Goal: Task Accomplishment & Management: Use online tool/utility

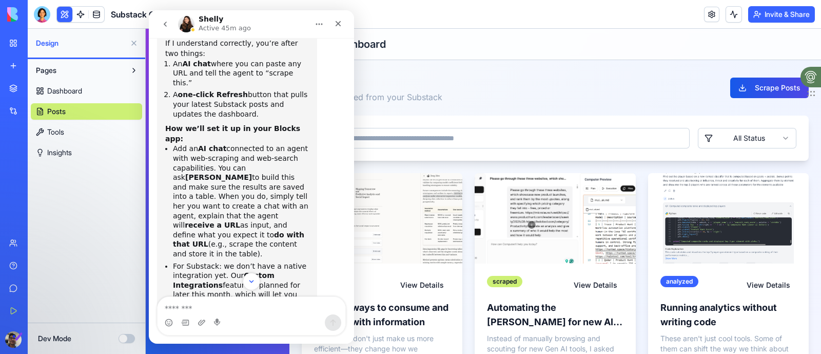
scroll to position [324, 0]
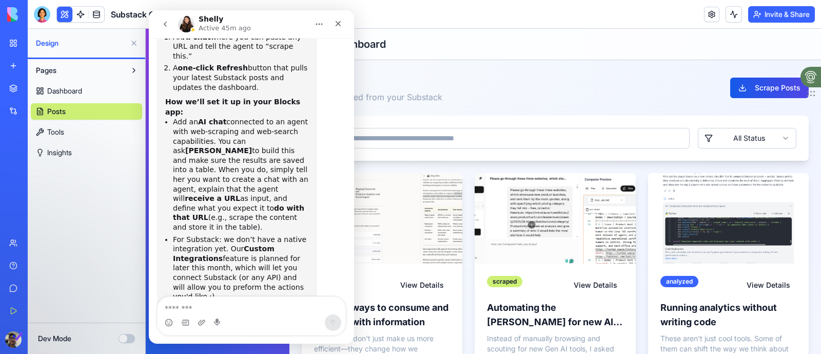
click at [335, 22] on icon "Close" at bounding box center [338, 23] width 8 height 8
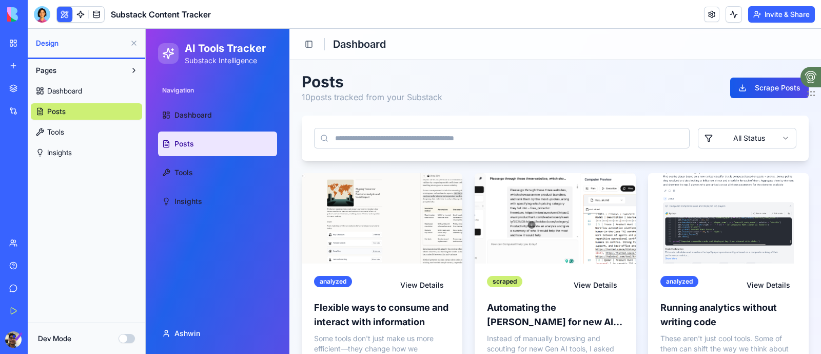
scroll to position [300, 0]
click at [758, 91] on button "Scrape Posts" at bounding box center [769, 87] width 79 height 21
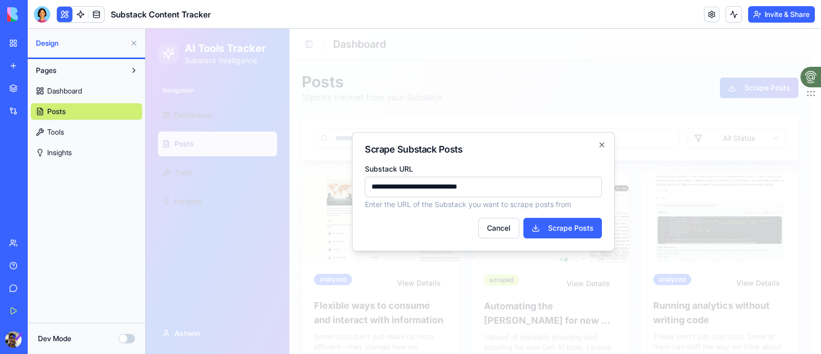
click at [562, 231] on button "Scrape Posts" at bounding box center [562, 228] width 79 height 21
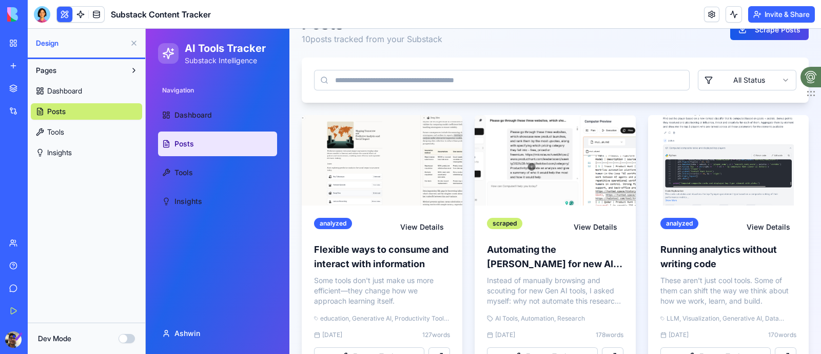
scroll to position [0, 0]
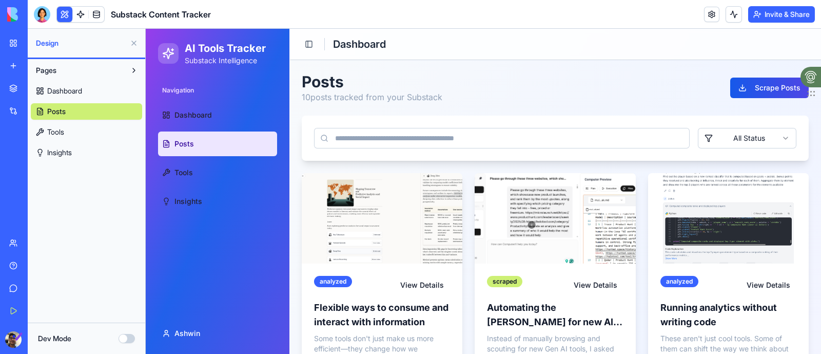
click at [224, 117] on link "Dashboard" at bounding box center [217, 115] width 119 height 25
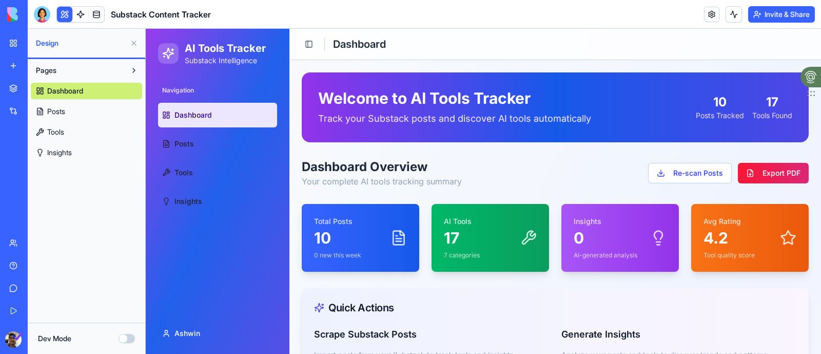
click at [88, 38] on span "Design" at bounding box center [81, 43] width 90 height 10
click at [49, 70] on span "Pages" at bounding box center [46, 70] width 21 height 10
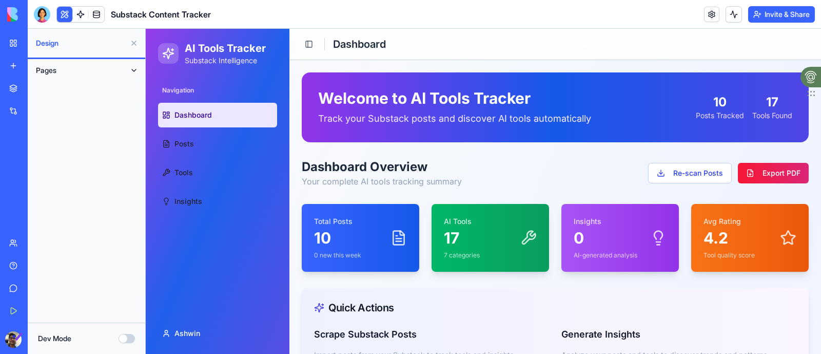
click at [49, 70] on span "Pages" at bounding box center [46, 70] width 21 height 10
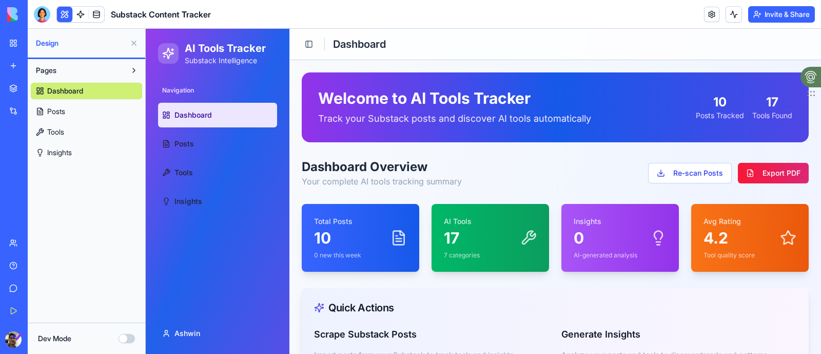
click at [51, 128] on span "Tools" at bounding box center [55, 132] width 17 height 10
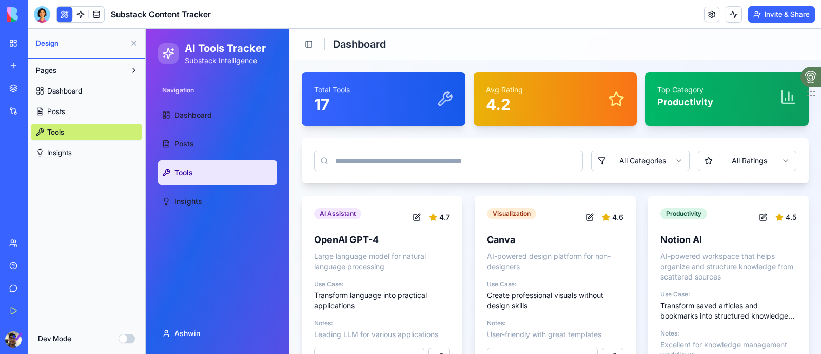
click at [16, 109] on link "Integrations" at bounding box center [23, 111] width 41 height 21
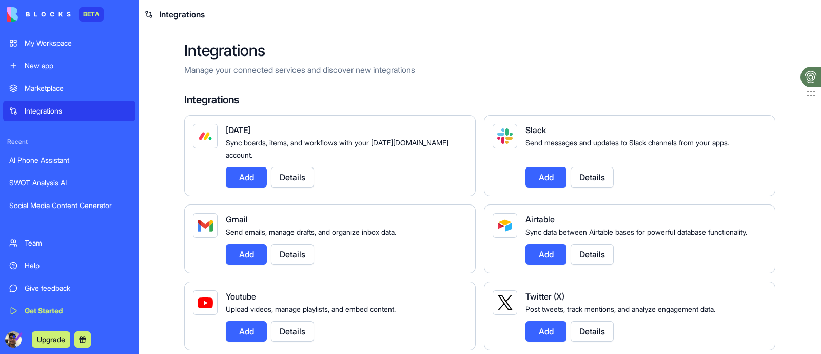
click at [52, 40] on div "My Workspace" at bounding box center [77, 43] width 105 height 10
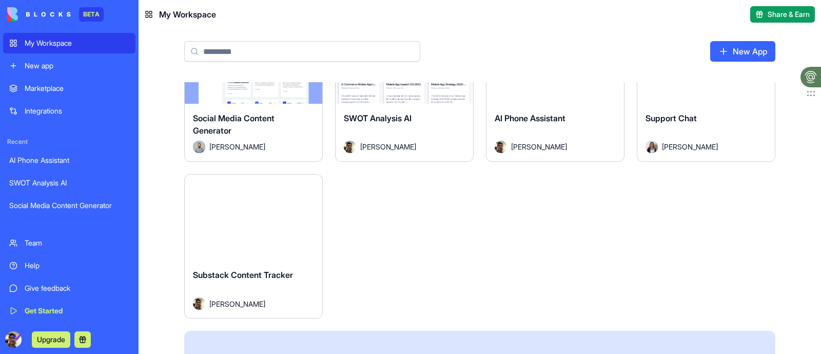
scroll to position [128, 0]
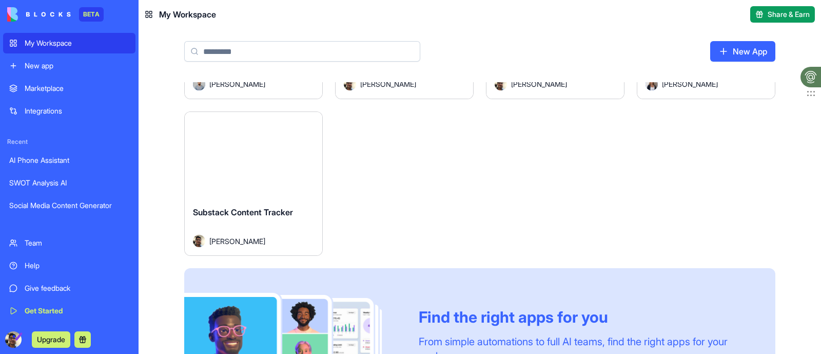
click at [260, 173] on div "Launch" at bounding box center [254, 155] width 138 height 86
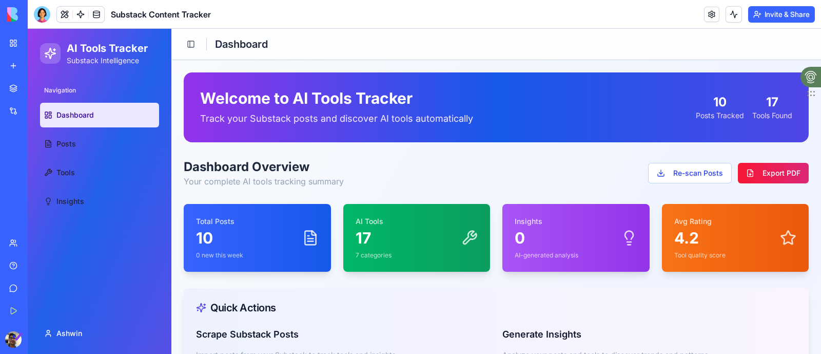
click at [14, 284] on link "Give feedback" at bounding box center [23, 288] width 41 height 21
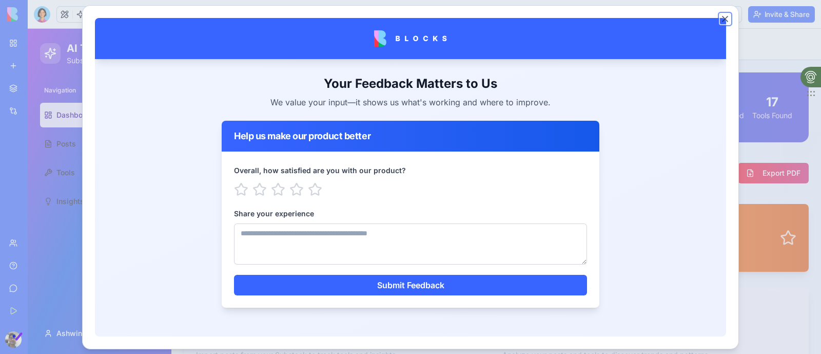
click at [722, 18] on button "Close" at bounding box center [725, 18] width 10 height 10
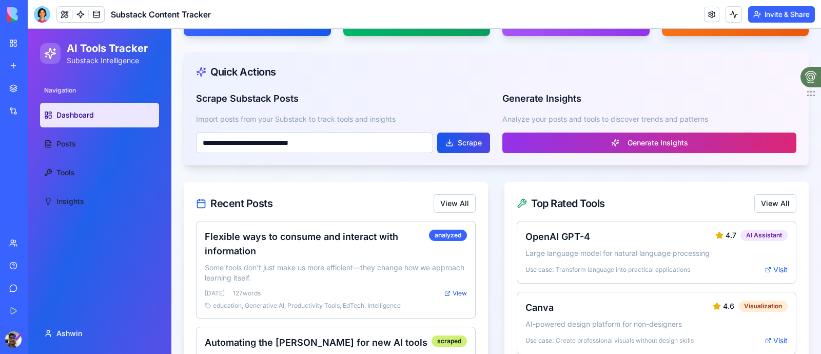
scroll to position [128, 0]
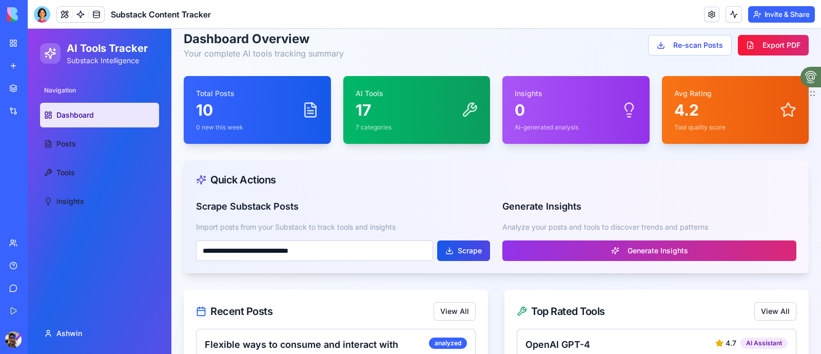
click at [9, 89] on link "Marketplace" at bounding box center [23, 88] width 41 height 21
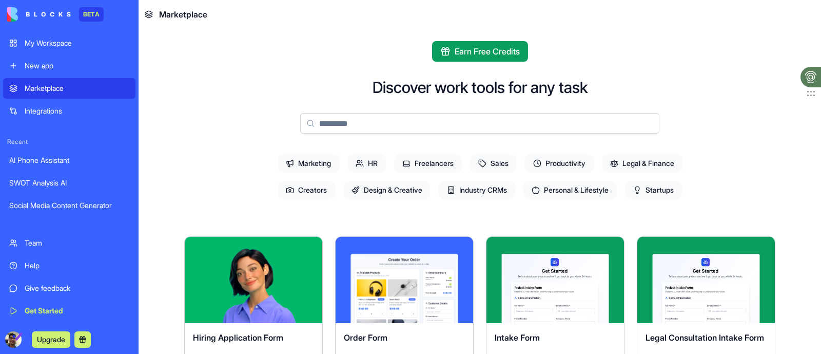
click at [47, 106] on div "Integrations" at bounding box center [77, 111] width 105 height 10
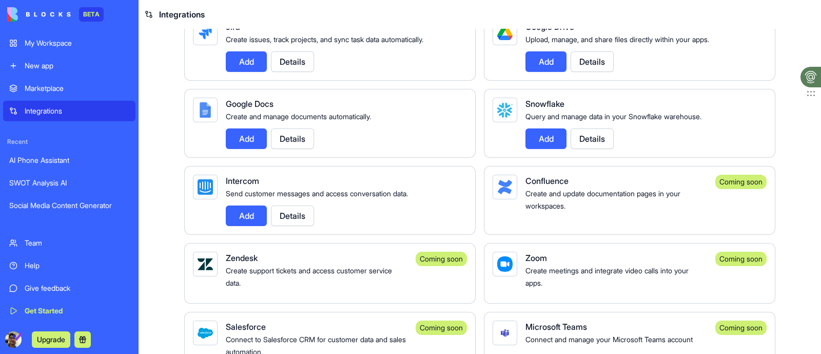
scroll to position [594, 0]
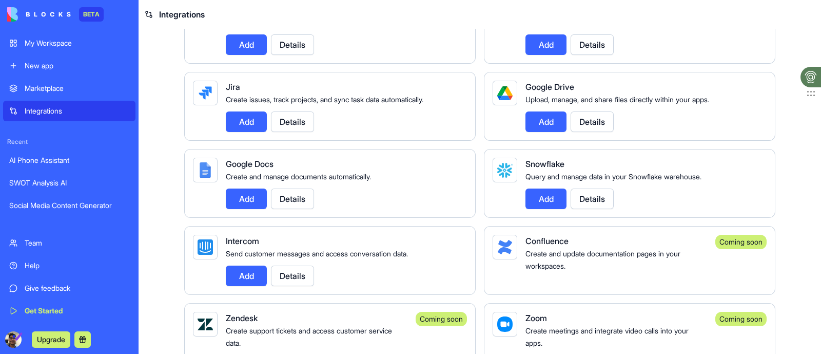
click at [30, 87] on div "Marketplace" at bounding box center [77, 88] width 105 height 10
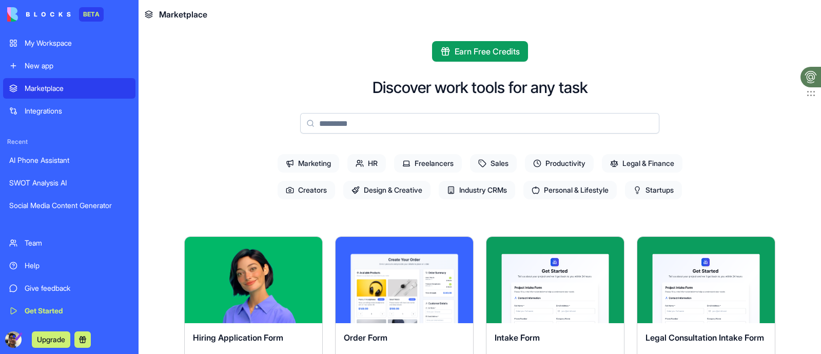
click at [57, 43] on div "My Workspace" at bounding box center [77, 43] width 105 height 10
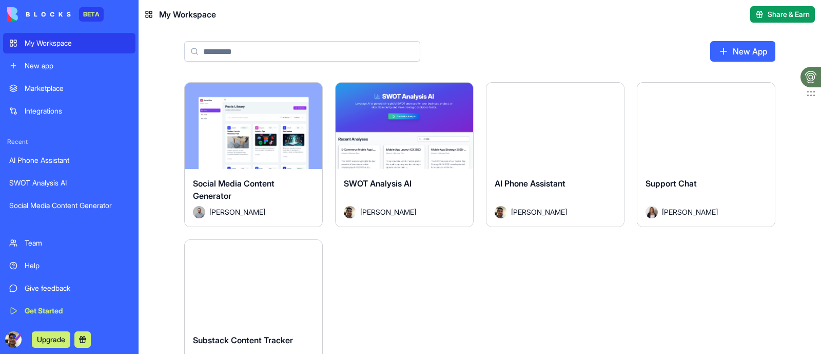
click at [238, 246] on div "Launch" at bounding box center [254, 283] width 138 height 86
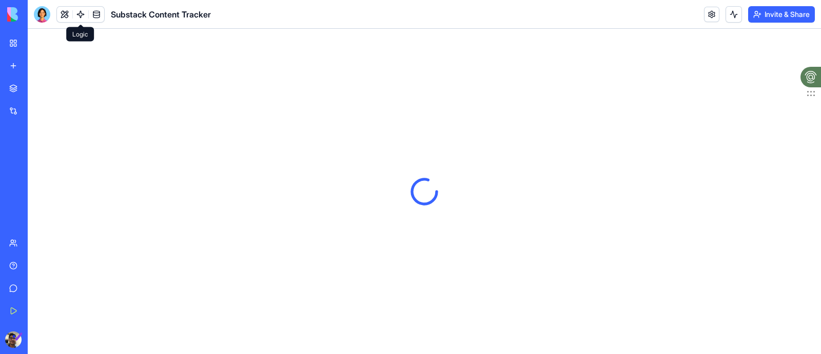
click at [80, 14] on link at bounding box center [80, 14] width 15 height 15
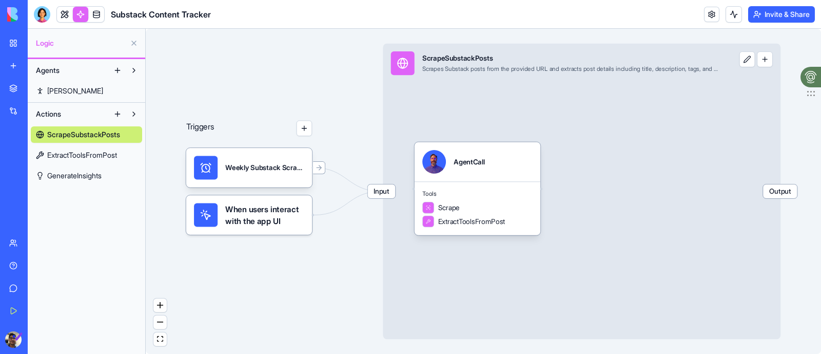
drag, startPoint x: 745, startPoint y: 61, endPoint x: 742, endPoint y: 54, distance: 7.6
click at [746, 60] on button at bounding box center [747, 59] width 16 height 16
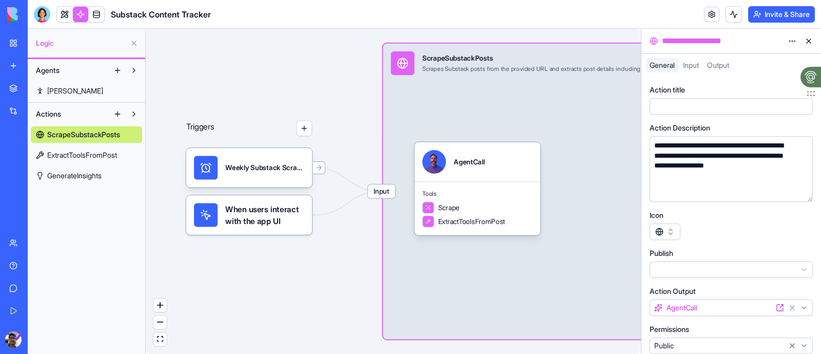
click at [726, 106] on div at bounding box center [721, 106] width 141 height 11
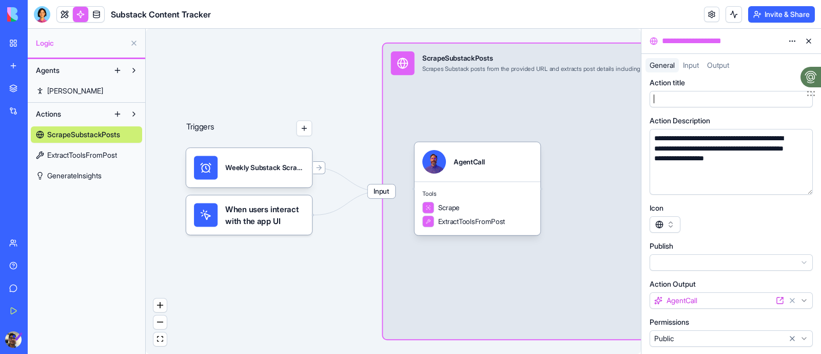
click at [674, 99] on div at bounding box center [721, 98] width 141 height 11
click at [688, 181] on div "**********" at bounding box center [721, 161] width 141 height 56
click at [693, 184] on div "**********" at bounding box center [721, 161] width 141 height 56
click at [667, 225] on button "button" at bounding box center [665, 224] width 31 height 16
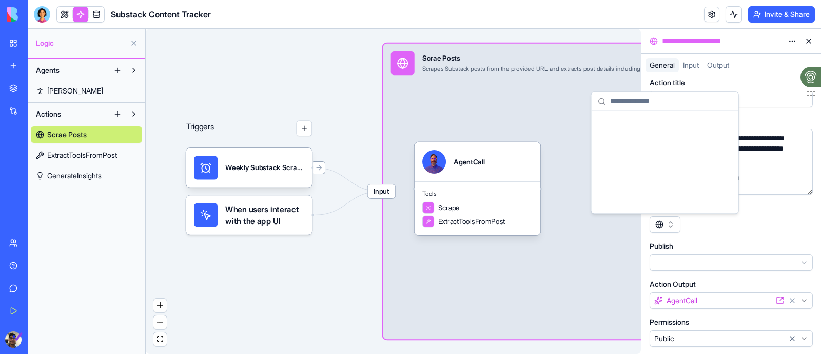
scroll to position [14791, 0]
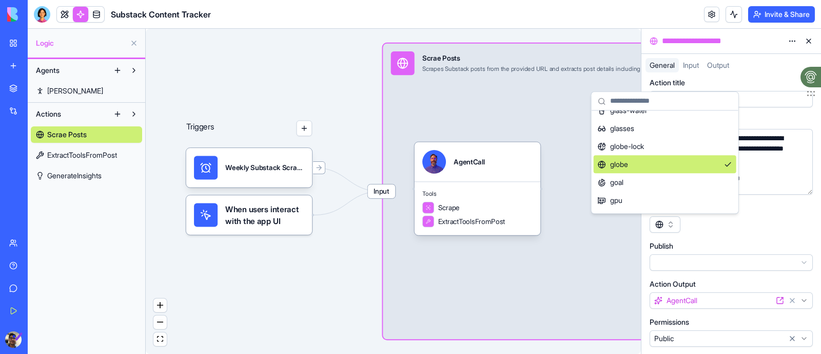
click at [677, 263] on html "**********" at bounding box center [410, 177] width 821 height 354
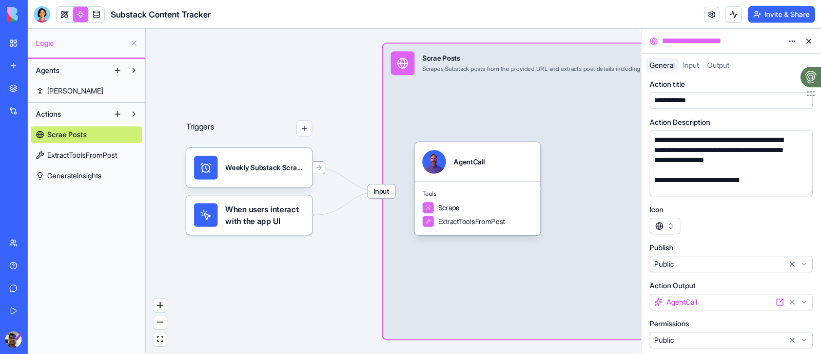
scroll to position [7, 0]
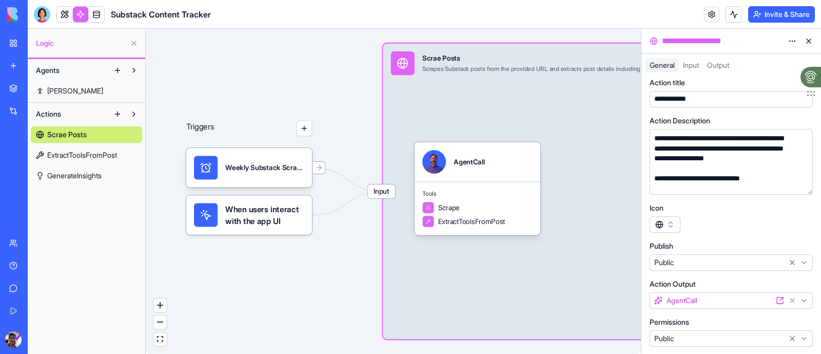
click at [615, 255] on div "Input Scrae Posts Scrapes Substack posts from the provided URL and extracts pos…" at bounding box center [582, 191] width 398 height 295
click at [790, 41] on html "**********" at bounding box center [410, 177] width 821 height 354
click at [809, 42] on html "**********" at bounding box center [410, 177] width 821 height 354
click at [808, 42] on button at bounding box center [808, 41] width 16 height 16
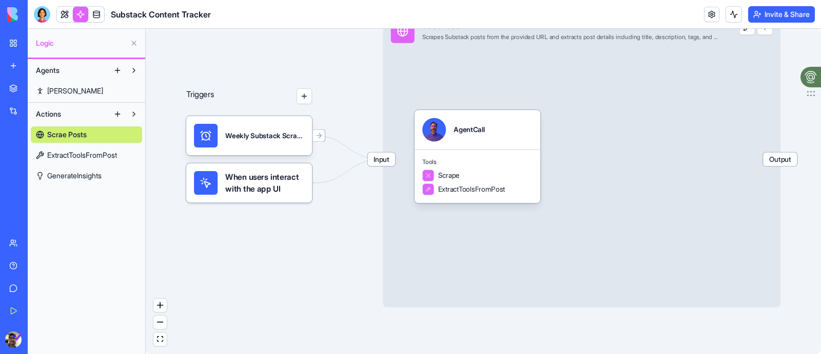
click at [782, 164] on span "Output" at bounding box center [780, 159] width 34 height 14
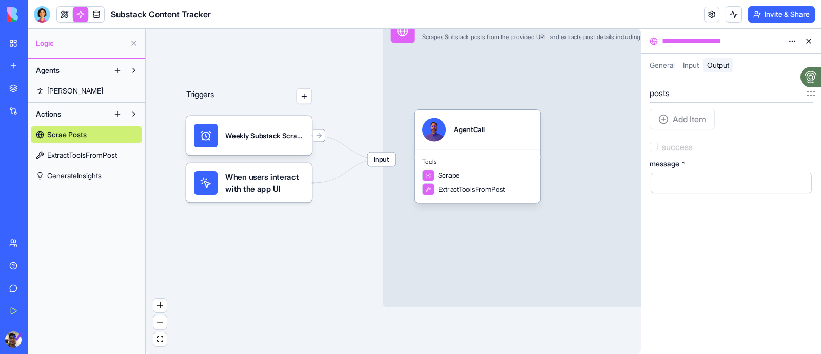
click at [680, 112] on div "Add Item" at bounding box center [682, 119] width 65 height 21
click at [681, 127] on div "Add Item" at bounding box center [682, 119] width 65 height 21
click at [658, 118] on div "Add Item" at bounding box center [682, 119] width 65 height 21
click at [669, 87] on h5 "posts" at bounding box center [731, 93] width 163 height 12
click at [662, 121] on div "Add Item" at bounding box center [682, 119] width 65 height 21
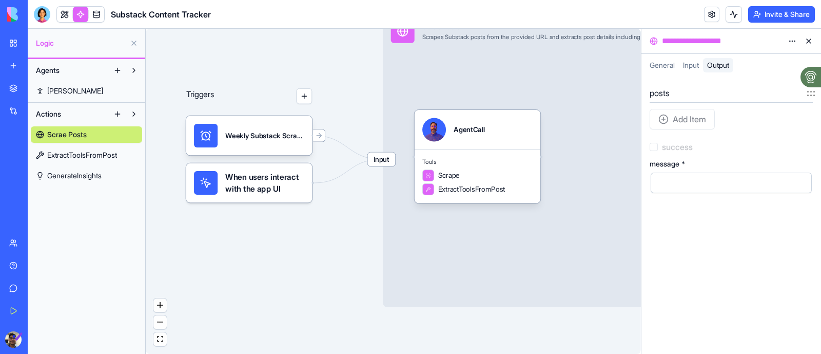
click at [685, 188] on div at bounding box center [722, 182] width 136 height 15
click at [666, 57] on div "General Input Output" at bounding box center [731, 65] width 180 height 23
click at [694, 67] on span "Input" at bounding box center [691, 65] width 16 height 9
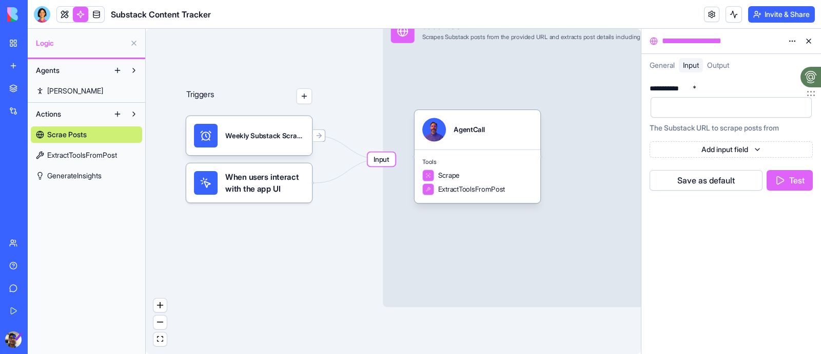
click at [686, 105] on div at bounding box center [722, 107] width 136 height 15
click at [711, 178] on button "Save as default" at bounding box center [706, 180] width 113 height 21
click at [670, 66] on span "General" at bounding box center [662, 65] width 25 height 9
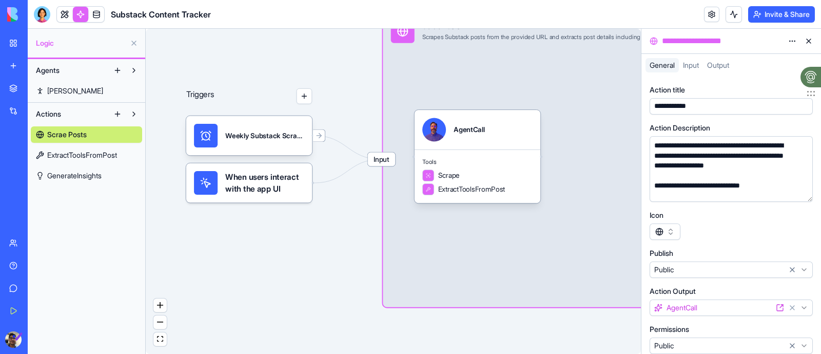
click at [706, 65] on div "Output" at bounding box center [718, 65] width 30 height 14
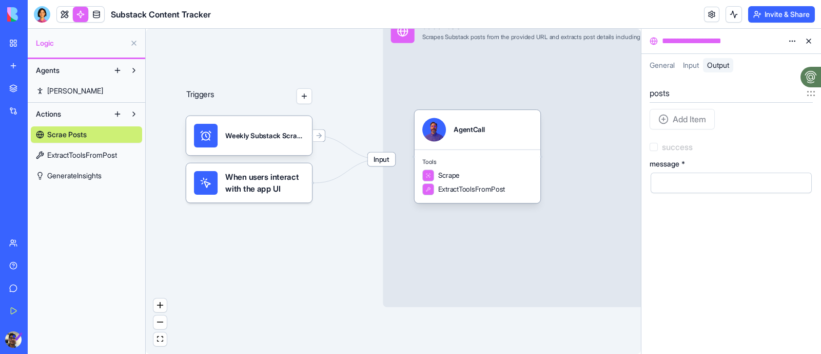
click at [680, 66] on div "Input" at bounding box center [691, 65] width 24 height 14
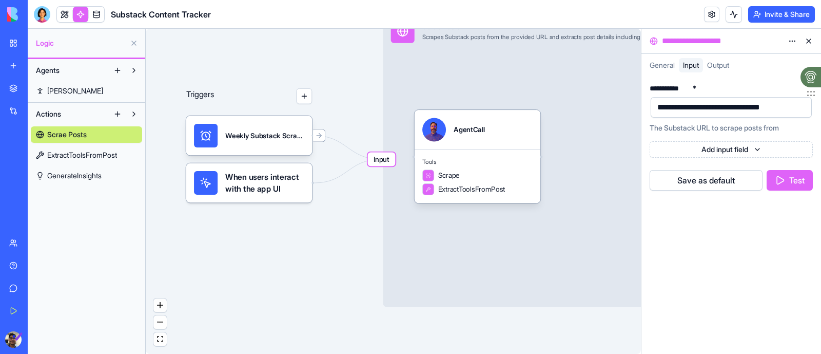
click at [699, 66] on span "Input" at bounding box center [691, 65] width 16 height 9
click at [722, 65] on span "Output" at bounding box center [718, 65] width 22 height 9
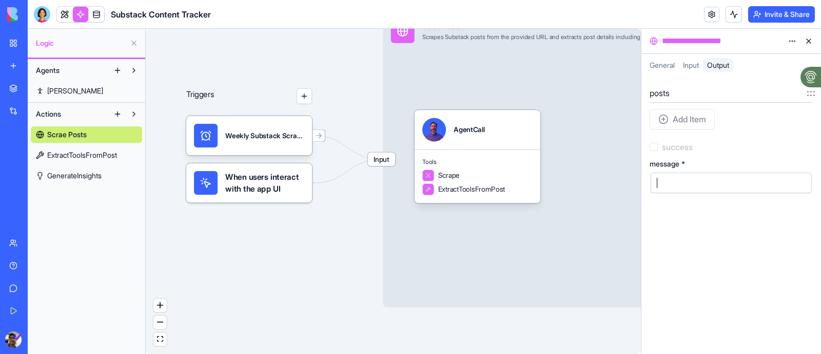
click at [700, 186] on div at bounding box center [722, 182] width 136 height 15
click at [690, 62] on span "Input" at bounding box center [691, 65] width 16 height 9
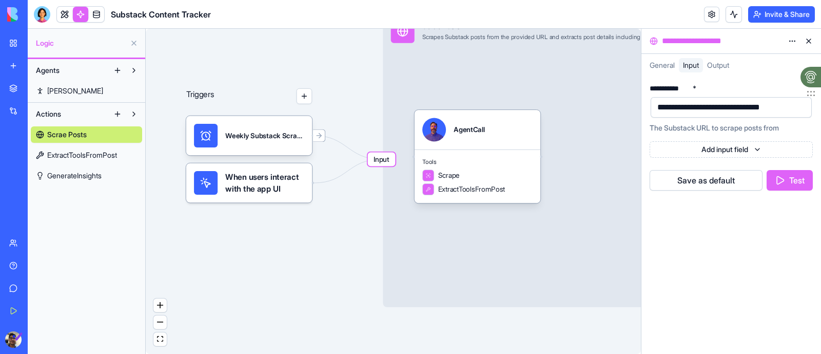
click at [785, 173] on button "Test" at bounding box center [790, 180] width 46 height 21
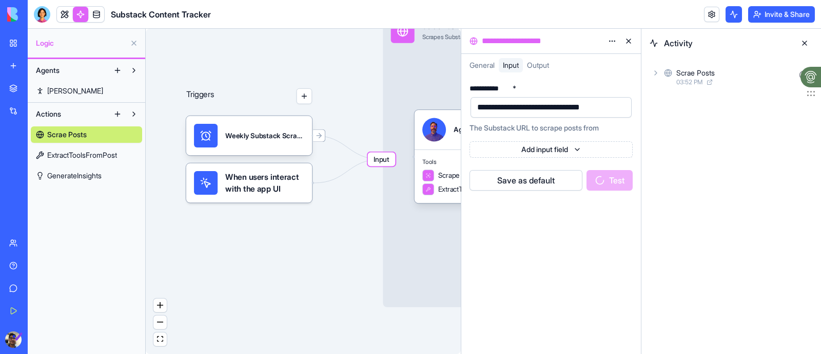
click at [652, 73] on icon at bounding box center [656, 73] width 8 height 8
click at [480, 66] on span "General" at bounding box center [481, 65] width 25 height 9
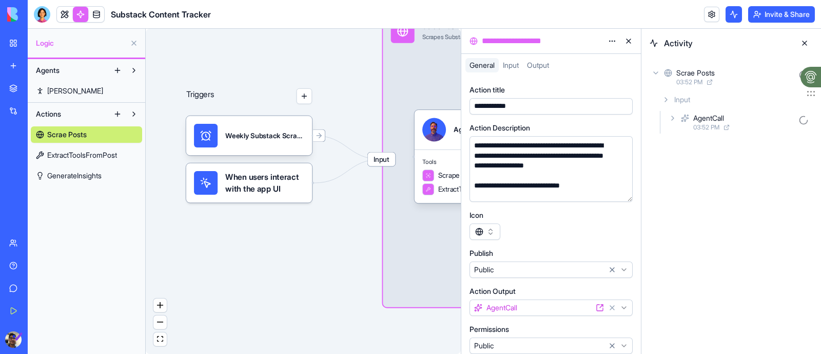
click at [488, 107] on div "**********" at bounding box center [494, 106] width 47 height 10
click at [603, 91] on div "Action title" at bounding box center [550, 90] width 163 height 10
click at [533, 62] on span "Output" at bounding box center [538, 65] width 22 height 9
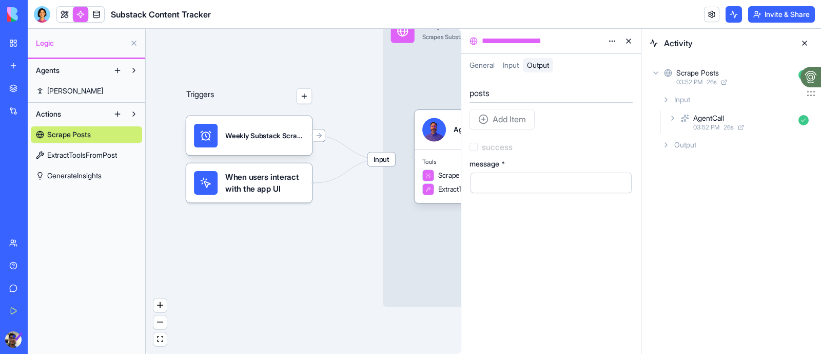
click at [685, 141] on span "Output" at bounding box center [685, 145] width 22 height 10
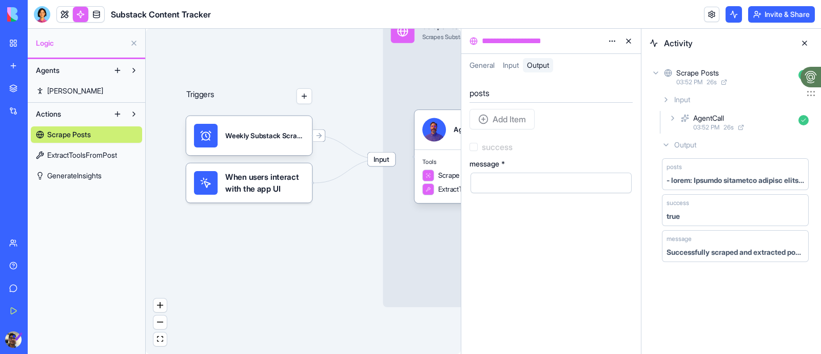
click at [348, 73] on div "Triggers Weekly Substack ScraperTrigger When users interact with the app UI Inp…" at bounding box center [303, 191] width 315 height 325
click at [811, 45] on button at bounding box center [804, 43] width 16 height 16
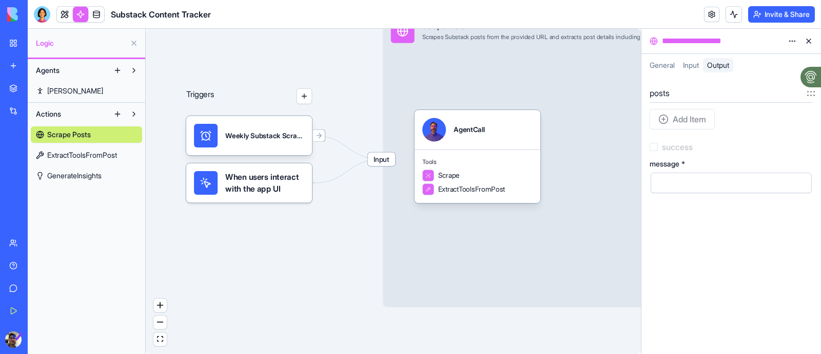
click at [801, 41] on button at bounding box center [808, 41] width 16 height 16
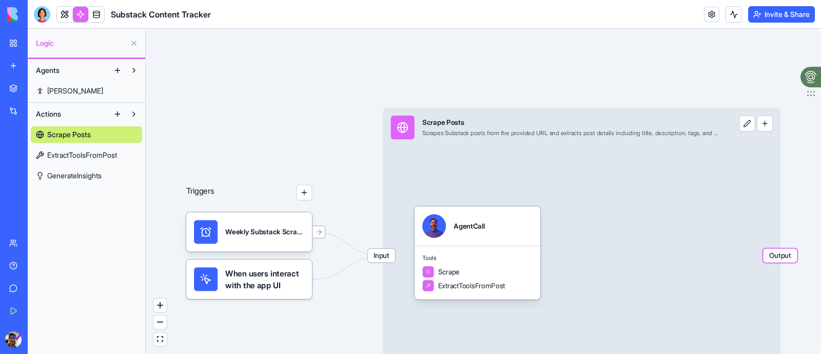
click at [100, 156] on span "ExtractToolsFromPost" at bounding box center [82, 155] width 70 height 10
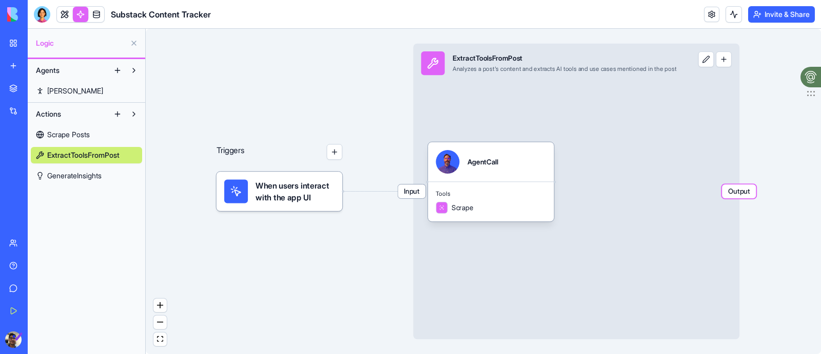
click at [67, 86] on link "[PERSON_NAME]" at bounding box center [86, 91] width 111 height 16
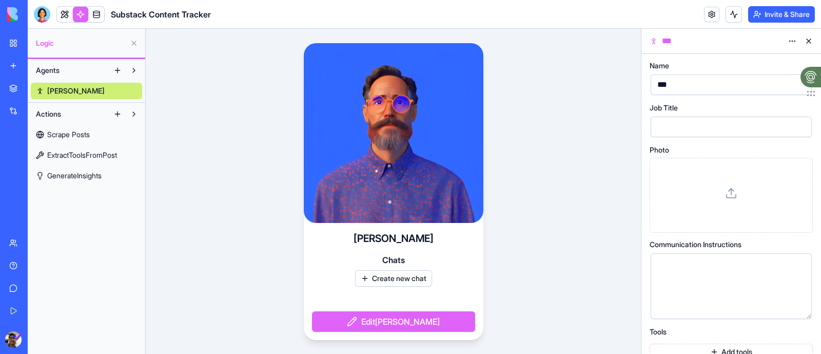
scroll to position [53, 0]
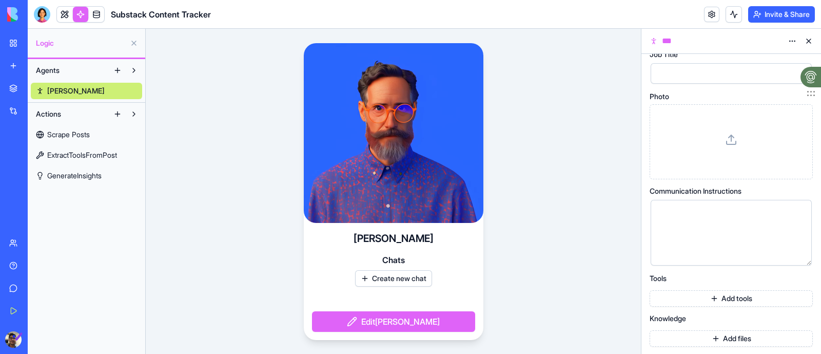
click at [712, 296] on button "Add tools" at bounding box center [731, 298] width 163 height 16
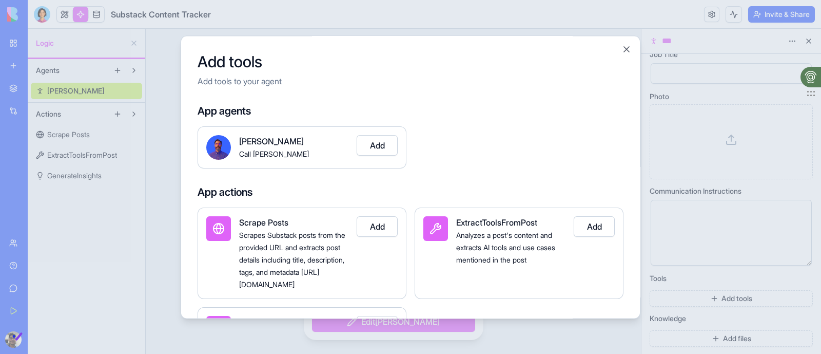
click at [383, 229] on button "Add" at bounding box center [377, 226] width 41 height 21
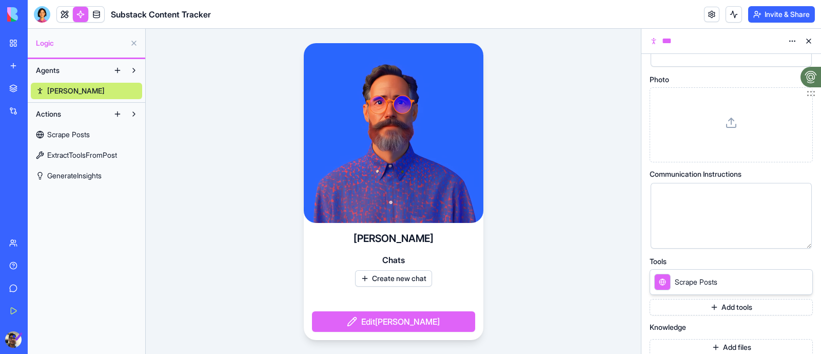
scroll to position [80, 0]
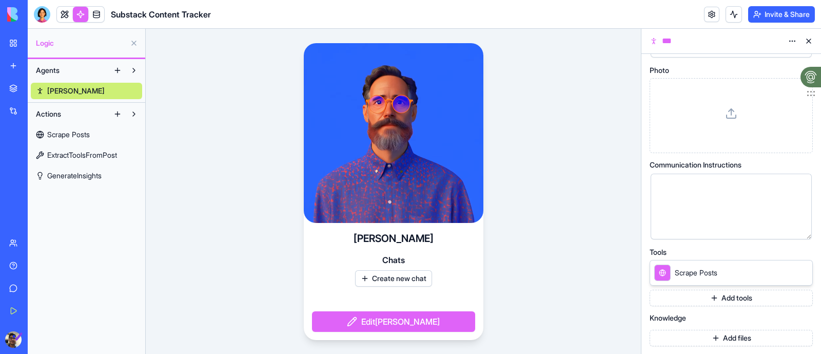
click at [806, 37] on button at bounding box center [808, 41] width 16 height 16
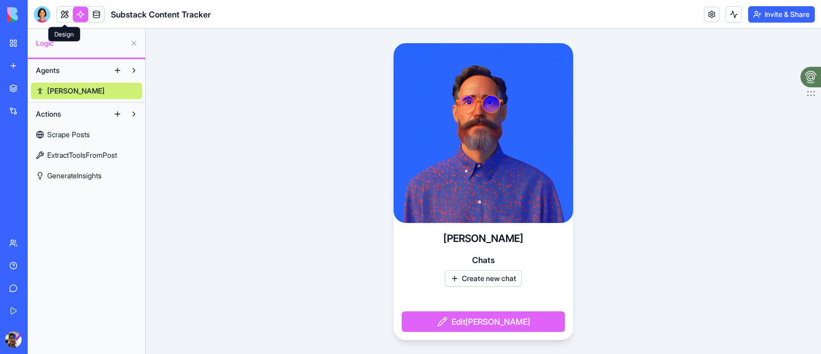
click at [64, 11] on link at bounding box center [64, 14] width 15 height 15
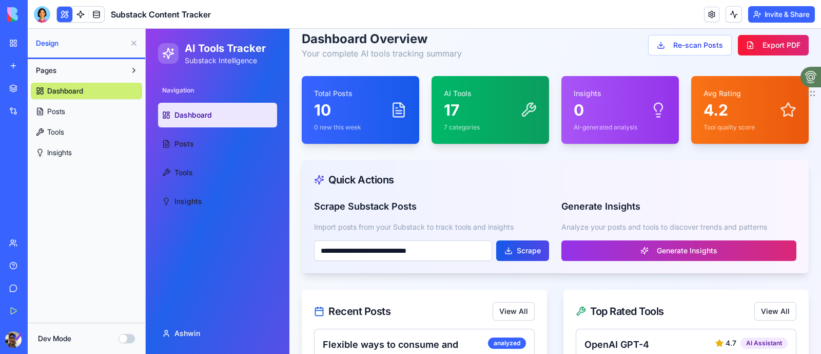
scroll to position [64, 0]
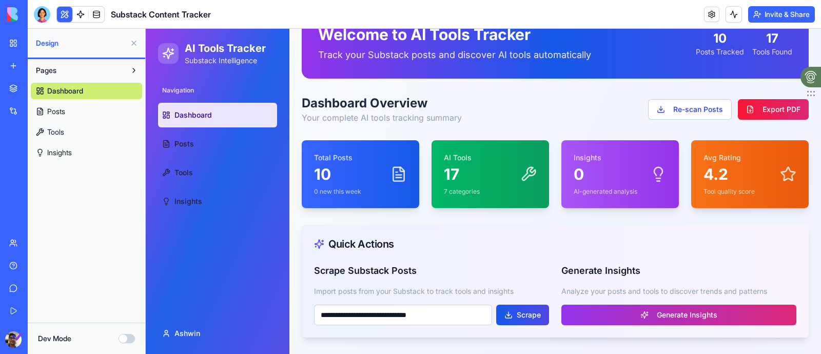
click at [696, 104] on button "Re-scan Posts" at bounding box center [690, 109] width 84 height 21
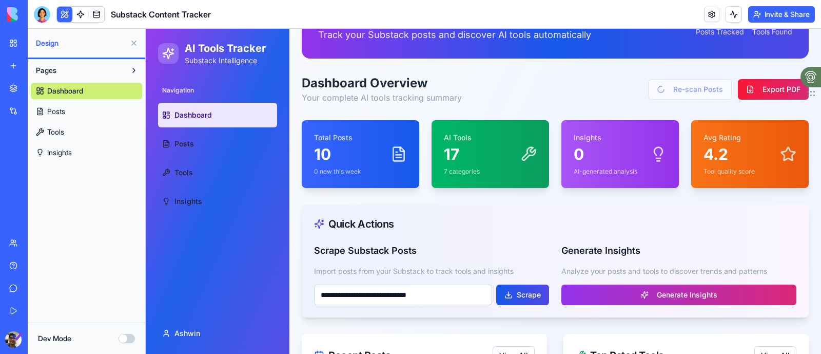
scroll to position [0, 0]
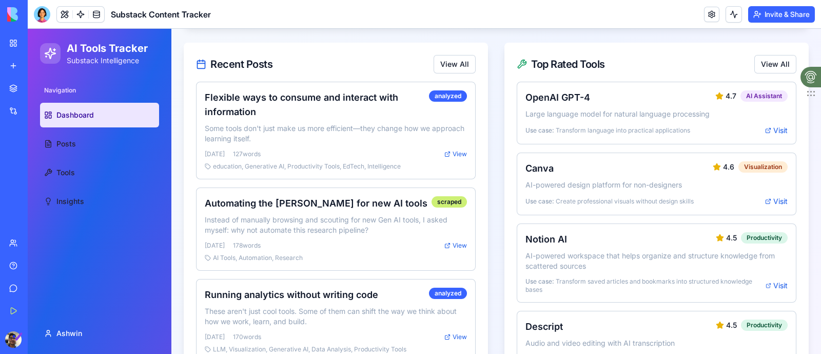
scroll to position [448, 0]
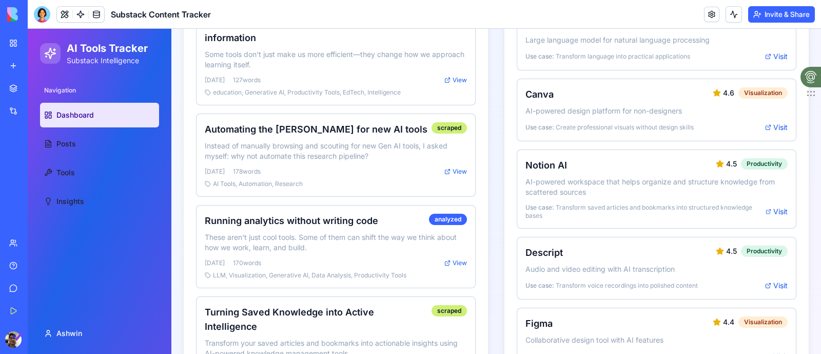
click at [9, 285] on link "Give feedback" at bounding box center [23, 288] width 41 height 21
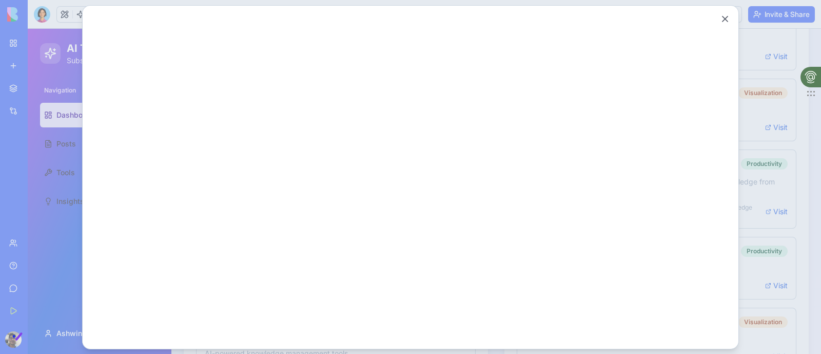
scroll to position [0, 0]
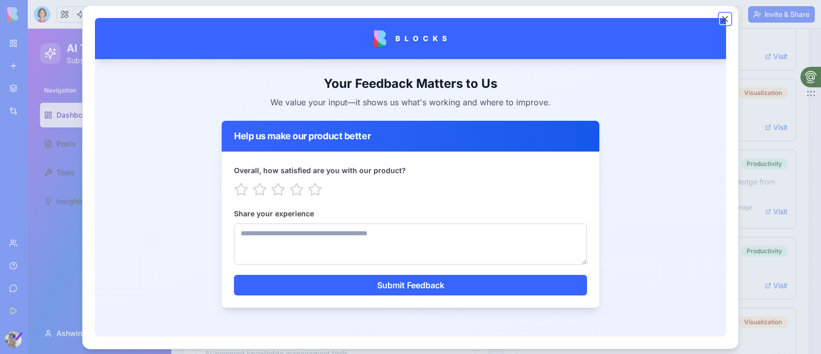
click at [725, 14] on button "Close" at bounding box center [725, 18] width 10 height 10
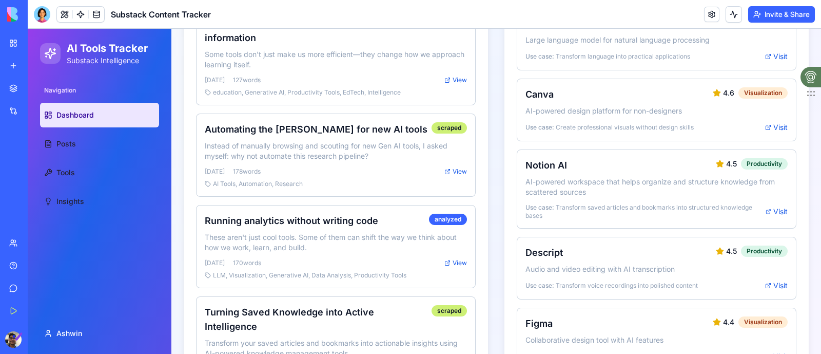
click at [13, 306] on link "Get Started" at bounding box center [23, 310] width 41 height 21
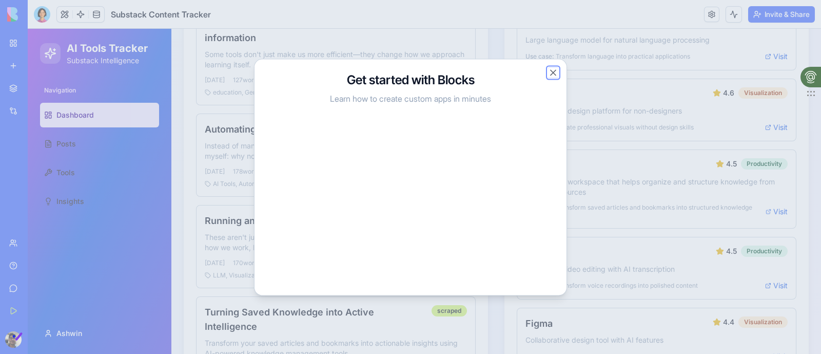
click at [553, 70] on button "Close" at bounding box center [553, 72] width 10 height 10
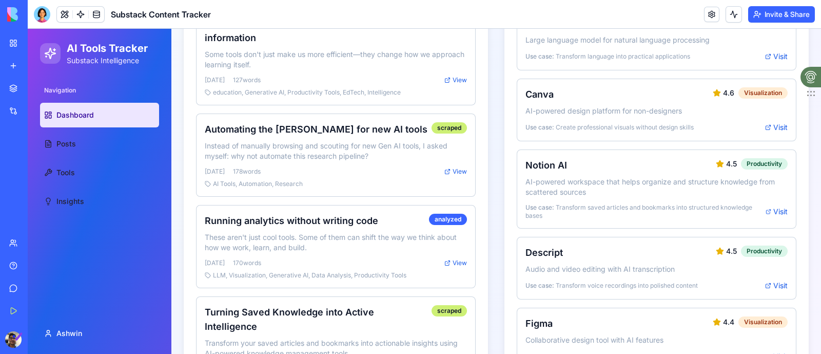
click at [6, 239] on link "Team" at bounding box center [23, 242] width 41 height 21
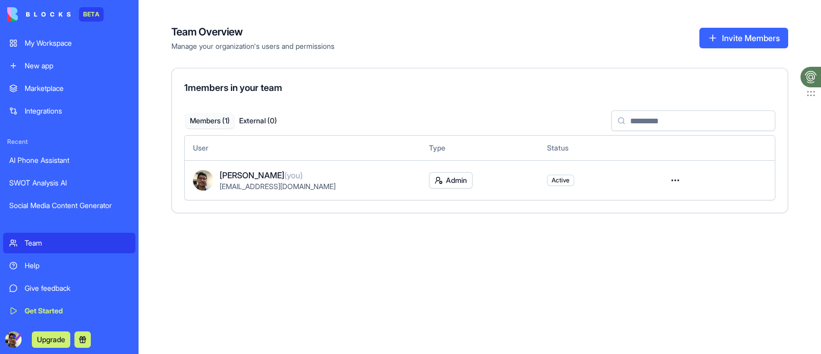
click at [53, 199] on link "Social Media Content Generator" at bounding box center [69, 205] width 132 height 21
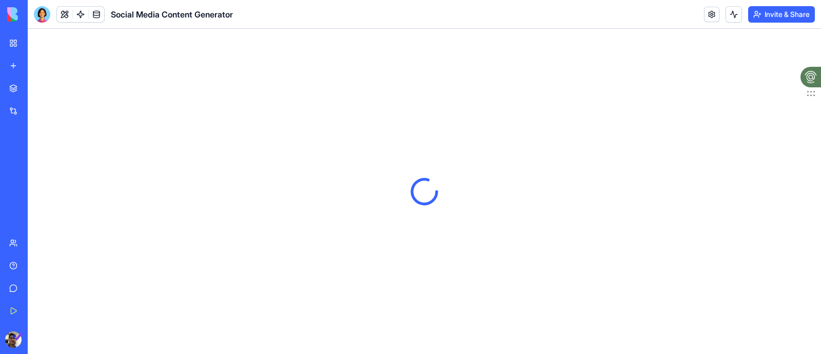
click at [13, 44] on link "My Workspace" at bounding box center [23, 43] width 41 height 21
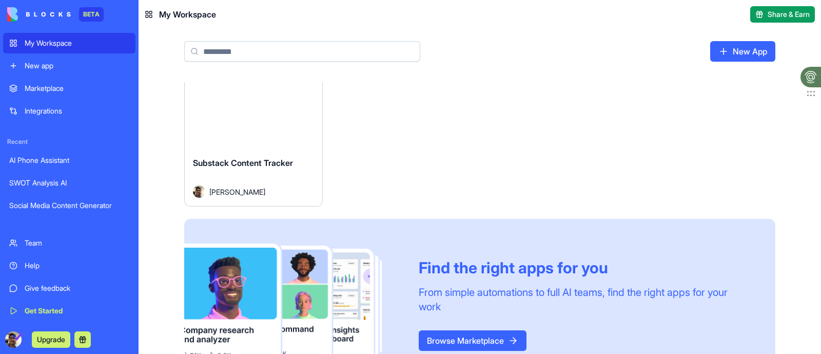
scroll to position [159, 0]
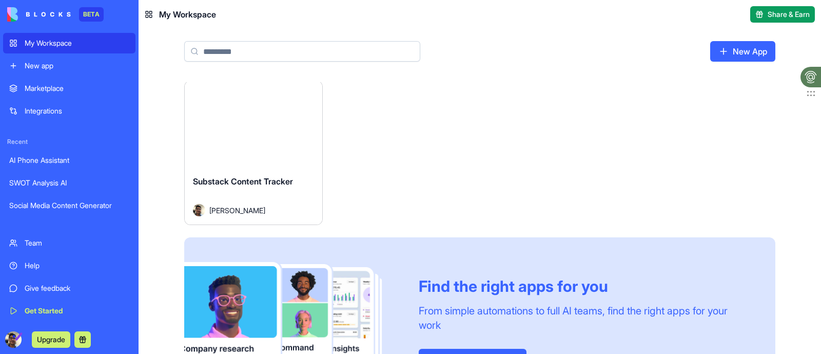
click at [256, 146] on div "Launch" at bounding box center [254, 124] width 138 height 86
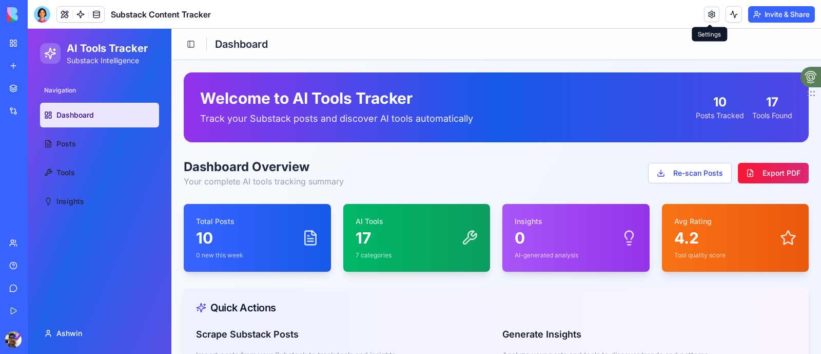
click at [711, 15] on link at bounding box center [711, 14] width 15 height 15
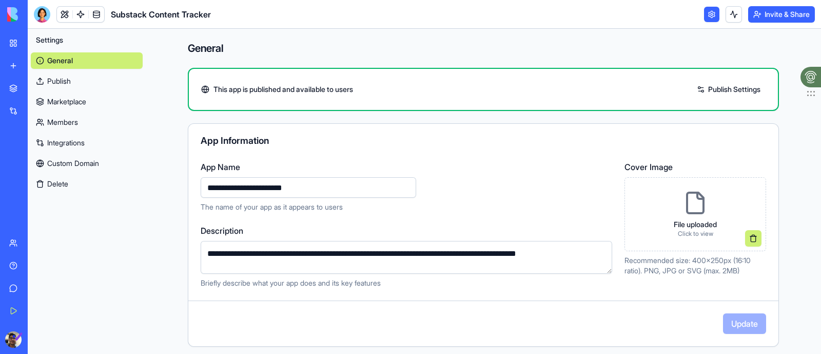
click at [74, 80] on link "Publish" at bounding box center [87, 81] width 112 height 16
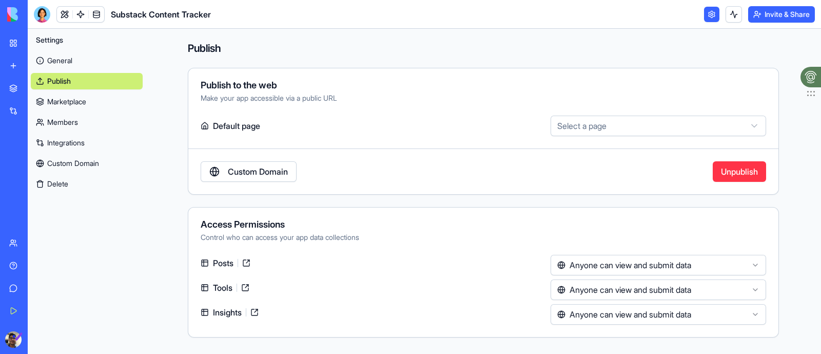
click at [72, 99] on link "Marketplace" at bounding box center [87, 101] width 112 height 16
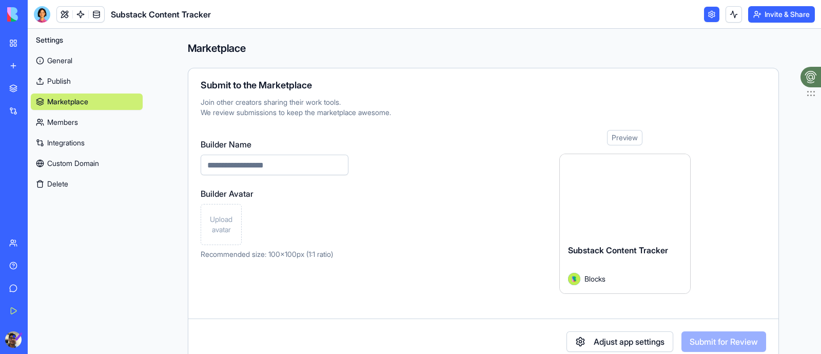
click at [63, 127] on link "Members" at bounding box center [87, 122] width 112 height 16
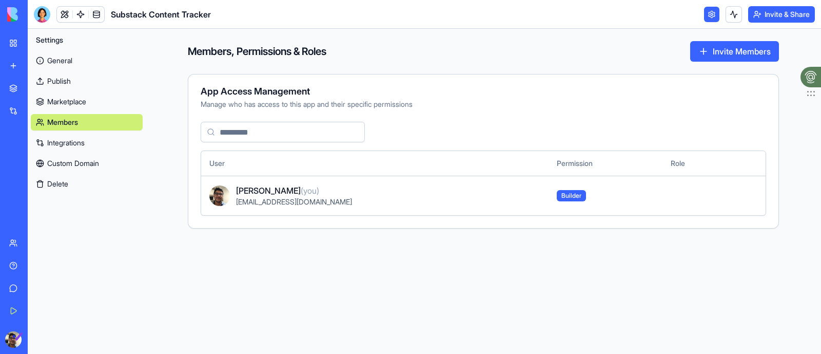
click at [69, 145] on link "Integrations" at bounding box center [87, 142] width 112 height 16
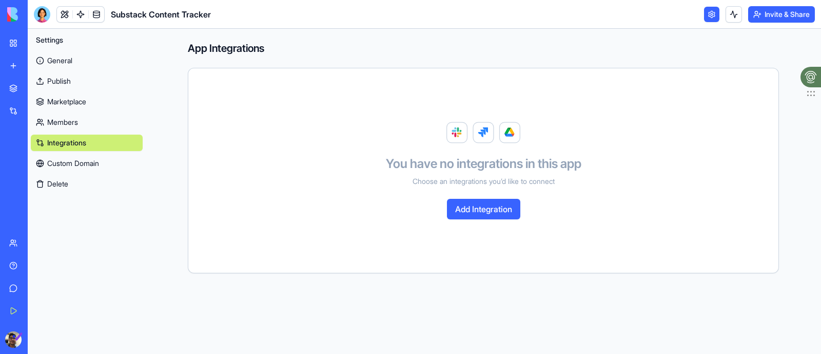
click at [74, 163] on link "Custom Domain" at bounding box center [87, 163] width 112 height 16
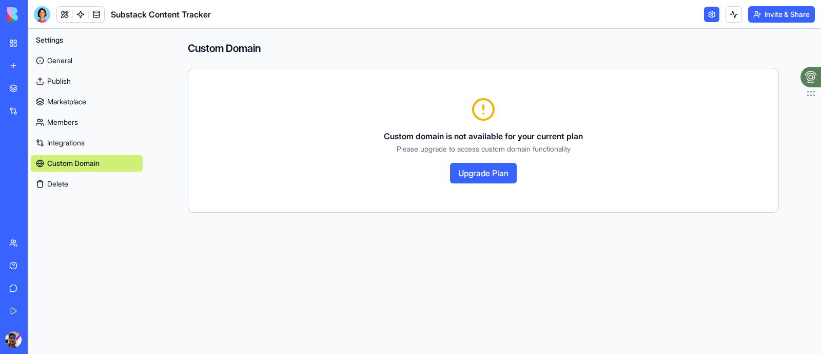
click at [40, 41] on span "Settings" at bounding box center [49, 40] width 27 height 10
click at [74, 15] on link at bounding box center [80, 14] width 15 height 15
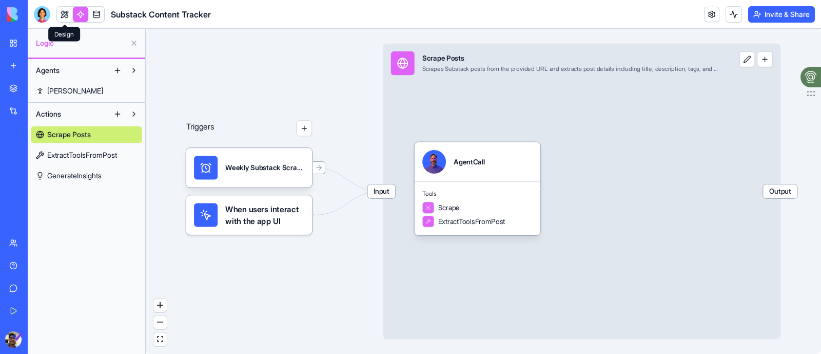
click at [65, 15] on link at bounding box center [64, 14] width 15 height 15
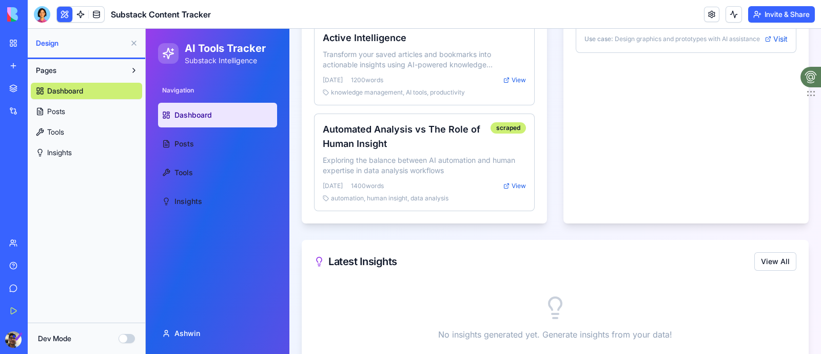
scroll to position [799, 0]
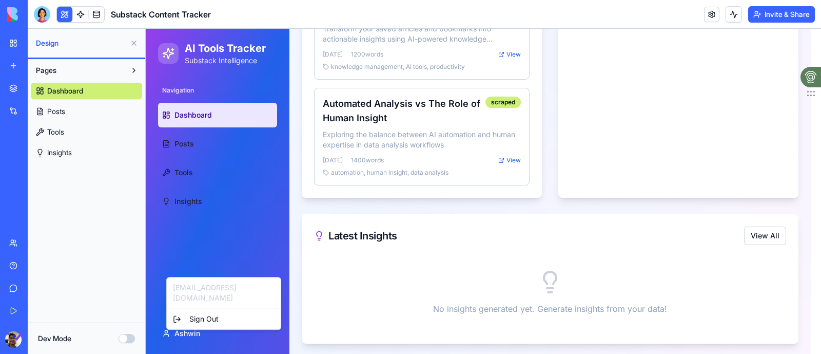
click at [115, 240] on div "Pages Dashboard Posts Tools Insights" at bounding box center [87, 190] width 118 height 263
click at [119, 336] on button "Dev Mode" at bounding box center [127, 338] width 16 height 9
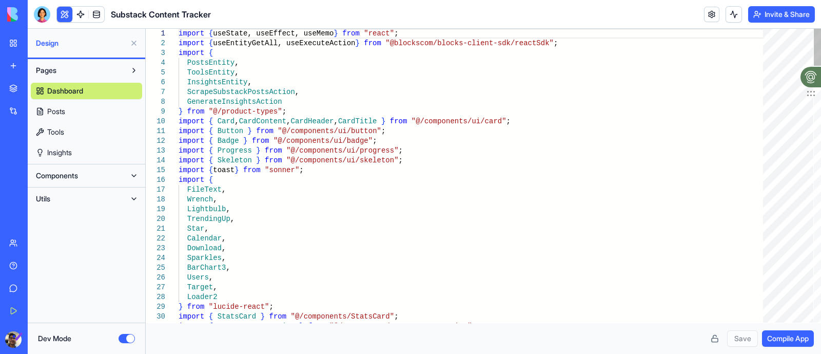
click at [83, 196] on button "Utils" at bounding box center [78, 198] width 95 height 16
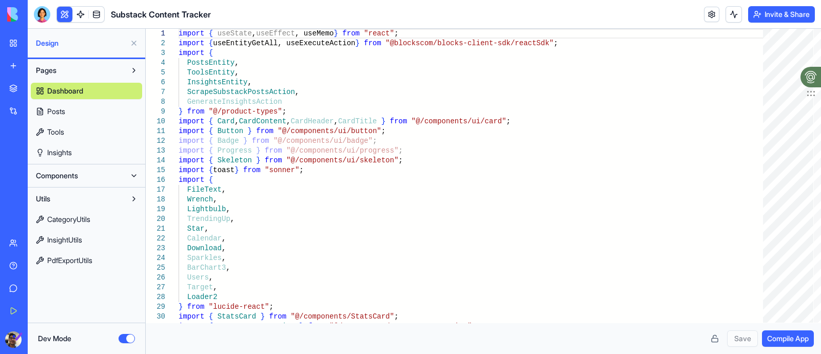
click at [77, 155] on link "Insights" at bounding box center [86, 152] width 111 height 16
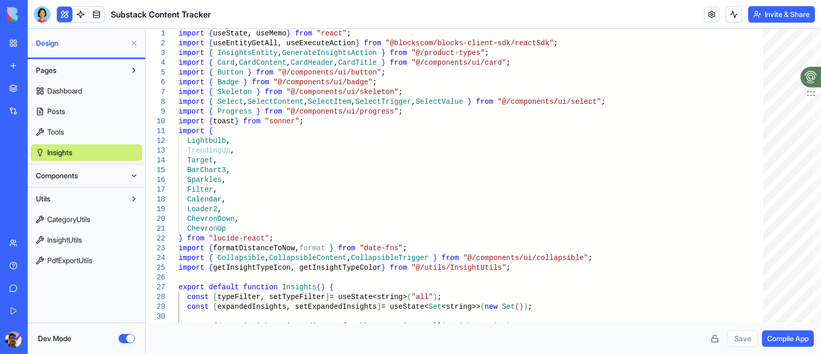
click at [75, 97] on link "Dashboard" at bounding box center [86, 91] width 111 height 16
type textarea "**********"
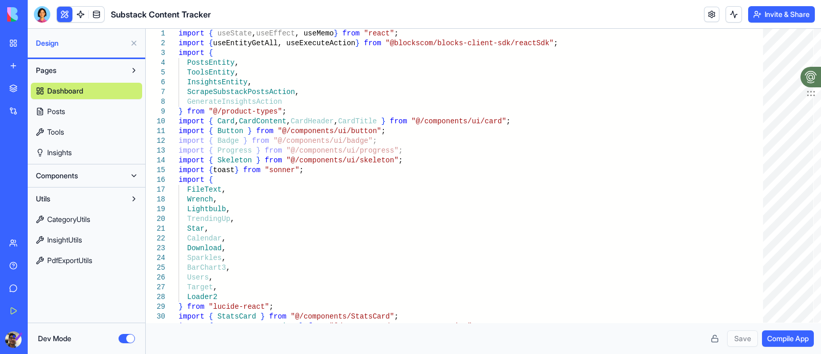
click at [126, 335] on button "Dev Mode" at bounding box center [127, 338] width 16 height 9
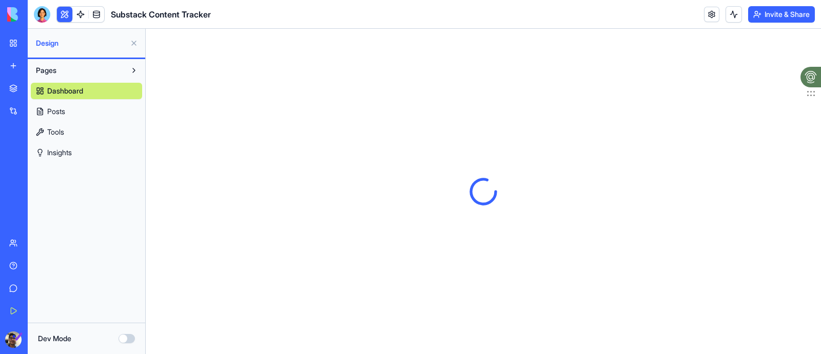
click at [94, 113] on link "Posts" at bounding box center [86, 111] width 111 height 16
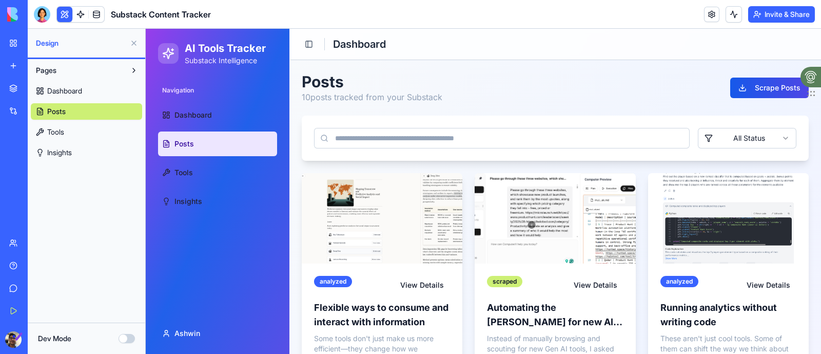
click at [10, 291] on link "Give feedback" at bounding box center [23, 288] width 41 height 21
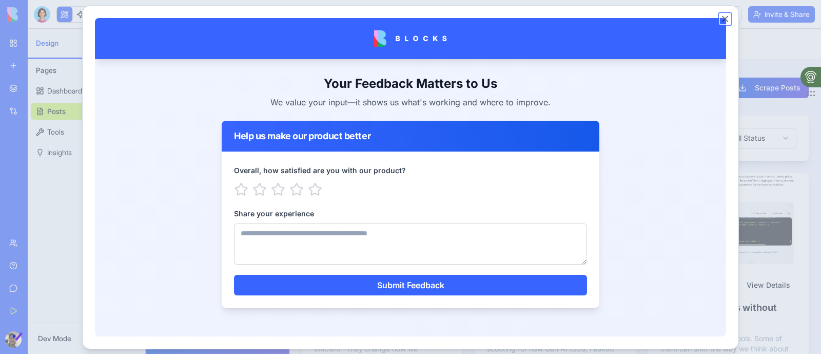
click at [723, 19] on button "Close" at bounding box center [725, 18] width 10 height 10
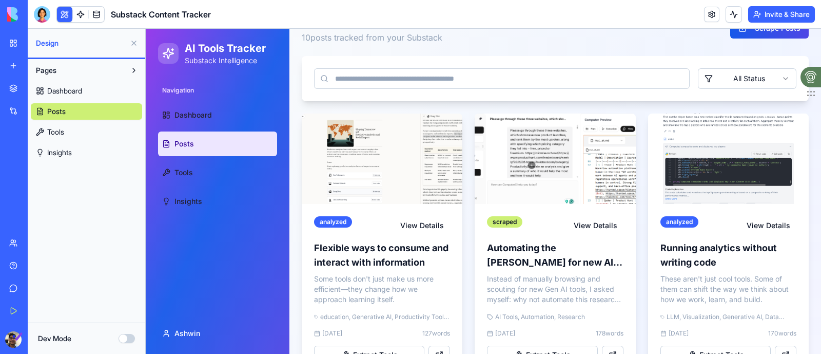
scroll to position [64, 0]
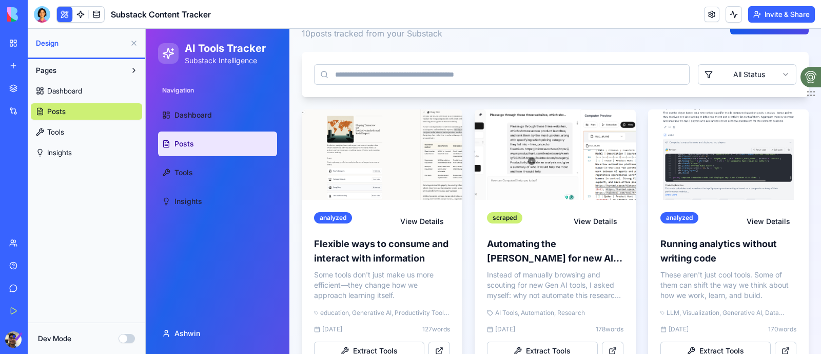
click at [207, 107] on link "Dashboard" at bounding box center [217, 115] width 119 height 25
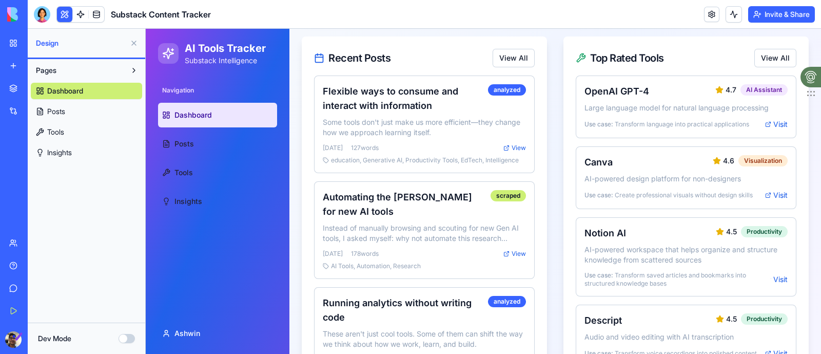
scroll to position [385, 0]
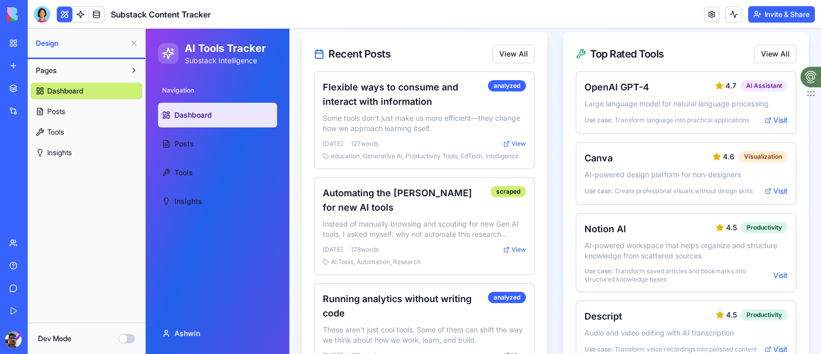
click at [165, 143] on icon at bounding box center [165, 143] width 1 height 0
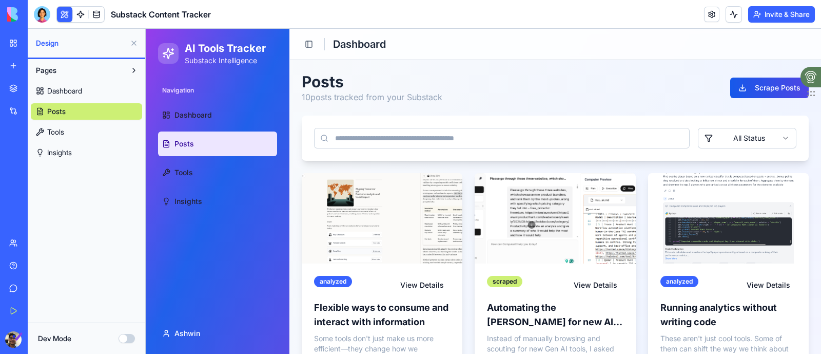
click at [167, 176] on icon at bounding box center [166, 172] width 8 height 8
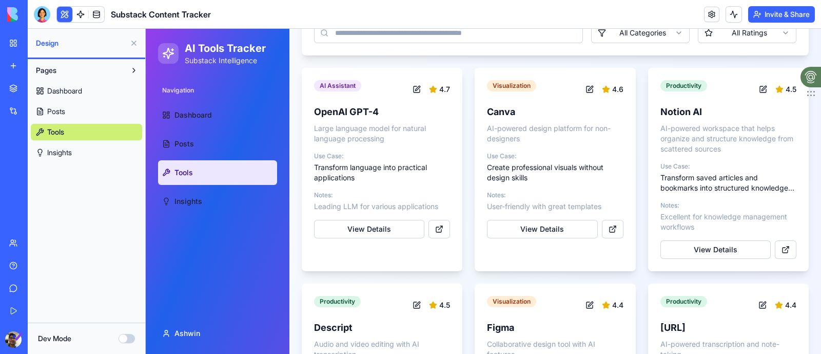
click at [241, 199] on link "Insights" at bounding box center [217, 201] width 119 height 25
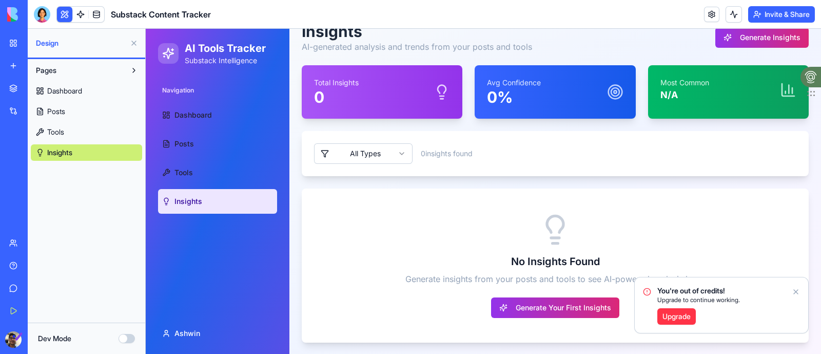
click at [195, 136] on link "Posts" at bounding box center [217, 143] width 119 height 25
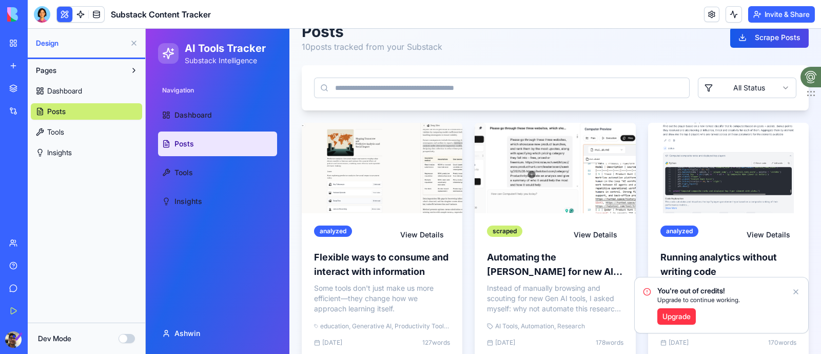
click at [210, 111] on span "Dashboard" at bounding box center [192, 115] width 37 height 10
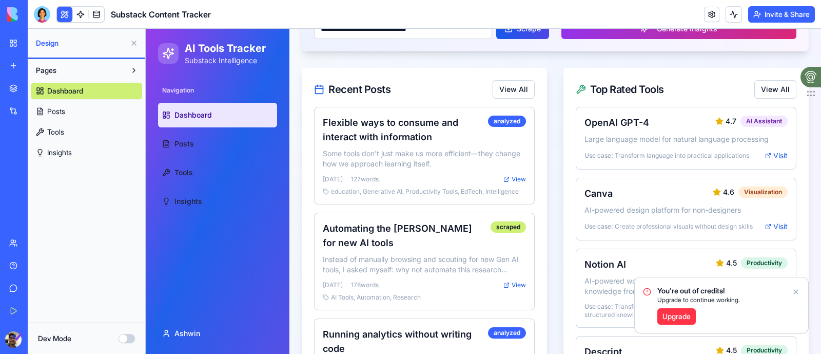
scroll to position [371, 0]
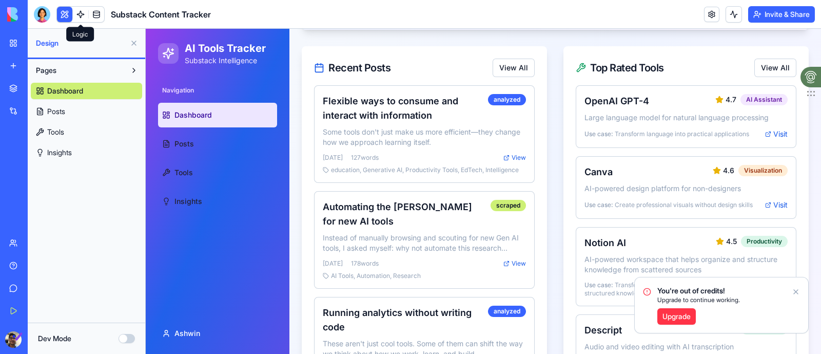
click at [79, 10] on link at bounding box center [80, 14] width 15 height 15
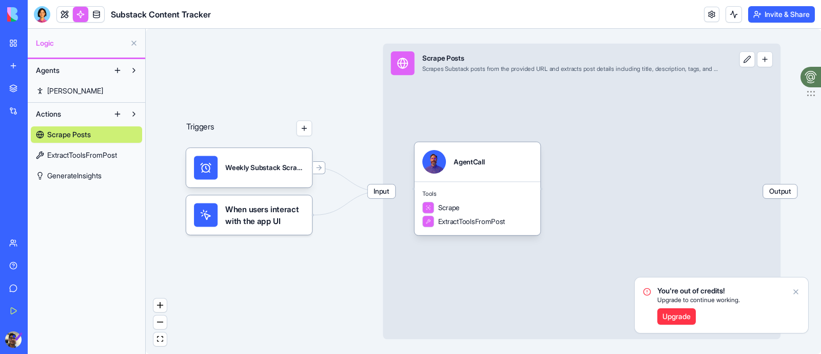
click at [745, 60] on button at bounding box center [747, 59] width 16 height 16
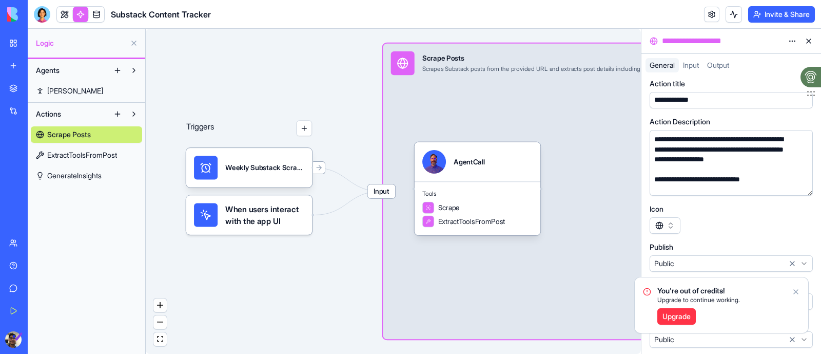
scroll to position [7, 0]
click at [790, 293] on div "You're out of credits! Upgrade to continue working. Upgrade" at bounding box center [721, 304] width 173 height 55
click at [796, 291] on icon "Notifications alt+T" at bounding box center [796, 291] width 4 height 4
click at [795, 291] on icon "Notifications alt+T" at bounding box center [796, 291] width 8 height 8
click at [795, 293] on icon "Notifications alt+T" at bounding box center [796, 291] width 8 height 8
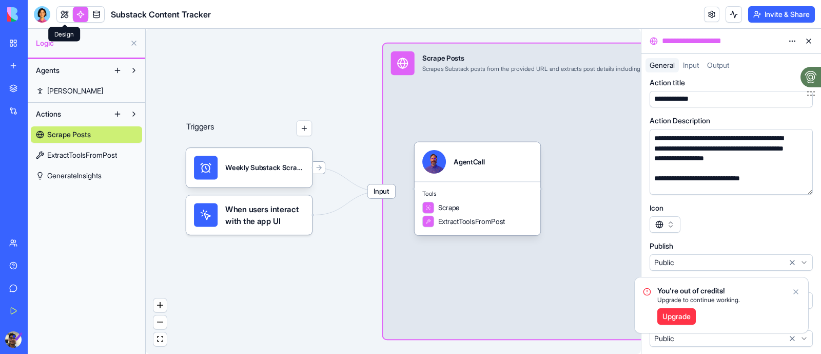
click at [71, 14] on link at bounding box center [64, 14] width 15 height 15
